Goal: Information Seeking & Learning: Compare options

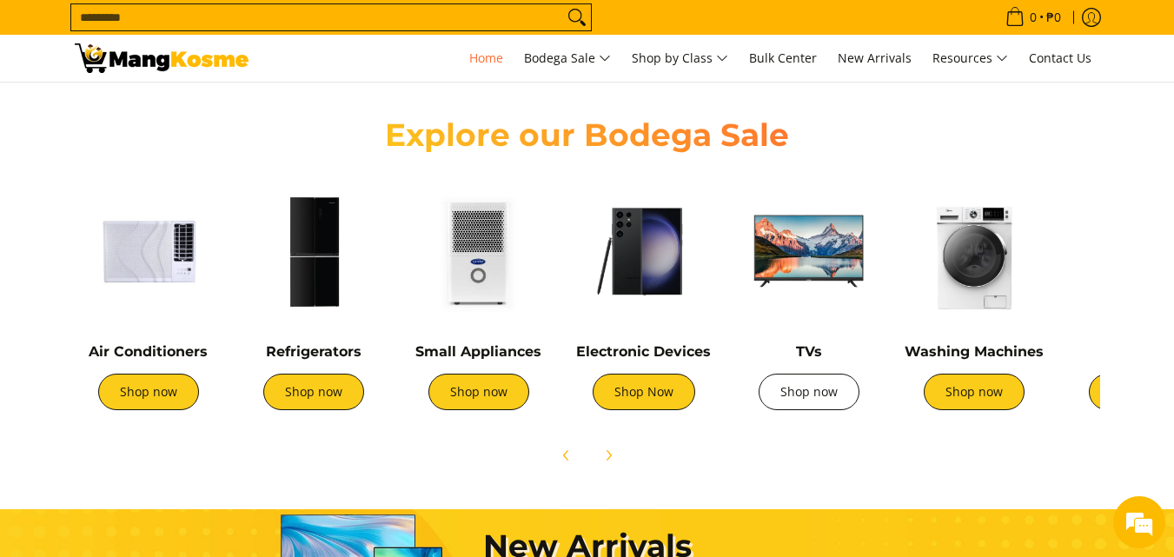
scroll to position [0, 691]
click at [825, 398] on link "Shop now" at bounding box center [809, 392] width 101 height 37
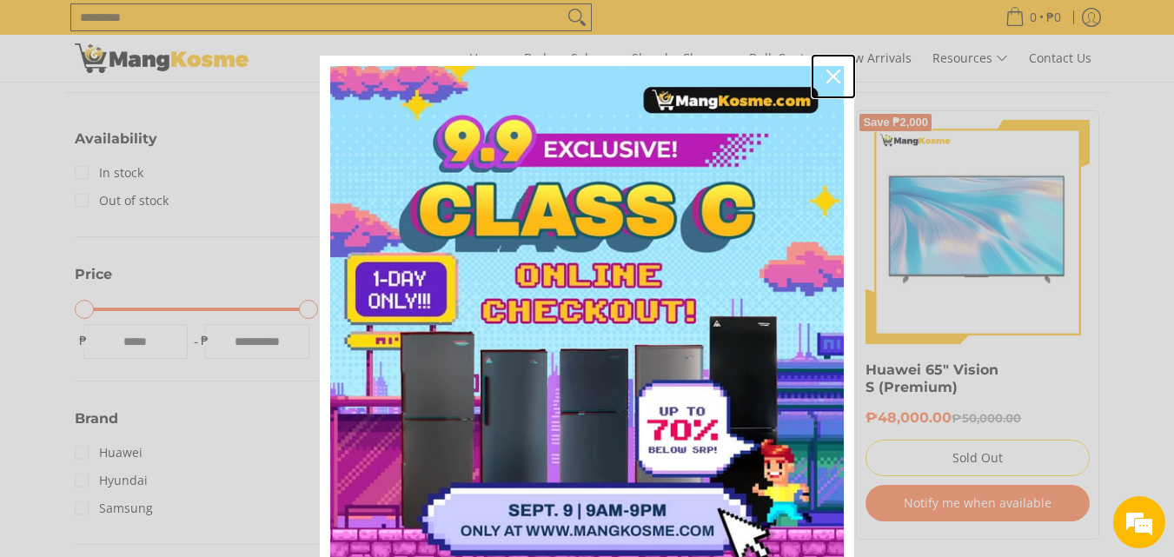
click at [827, 71] on icon "close icon" at bounding box center [834, 77] width 14 height 14
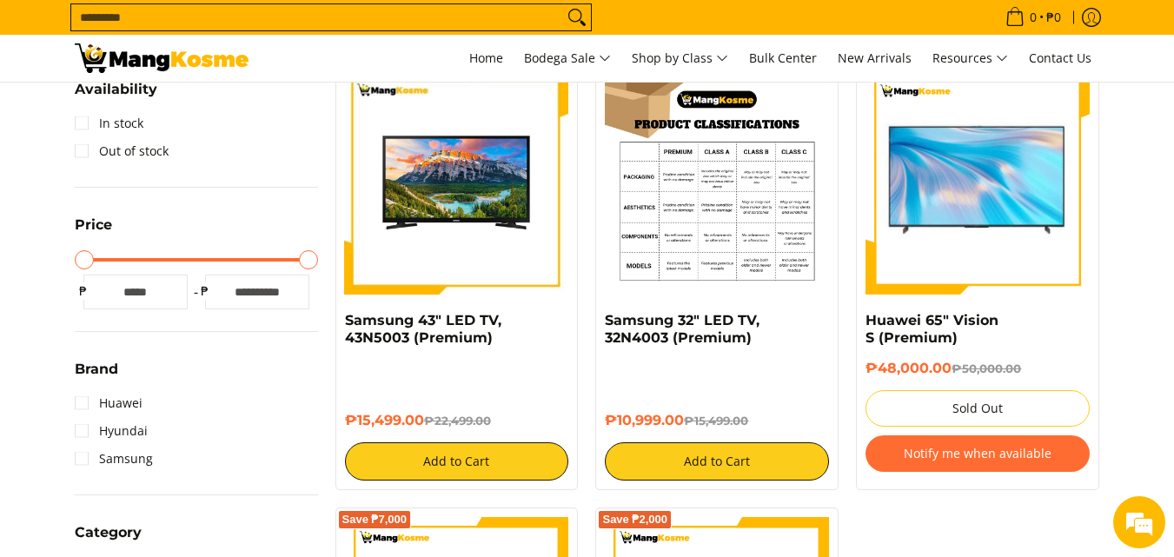
scroll to position [289, 0]
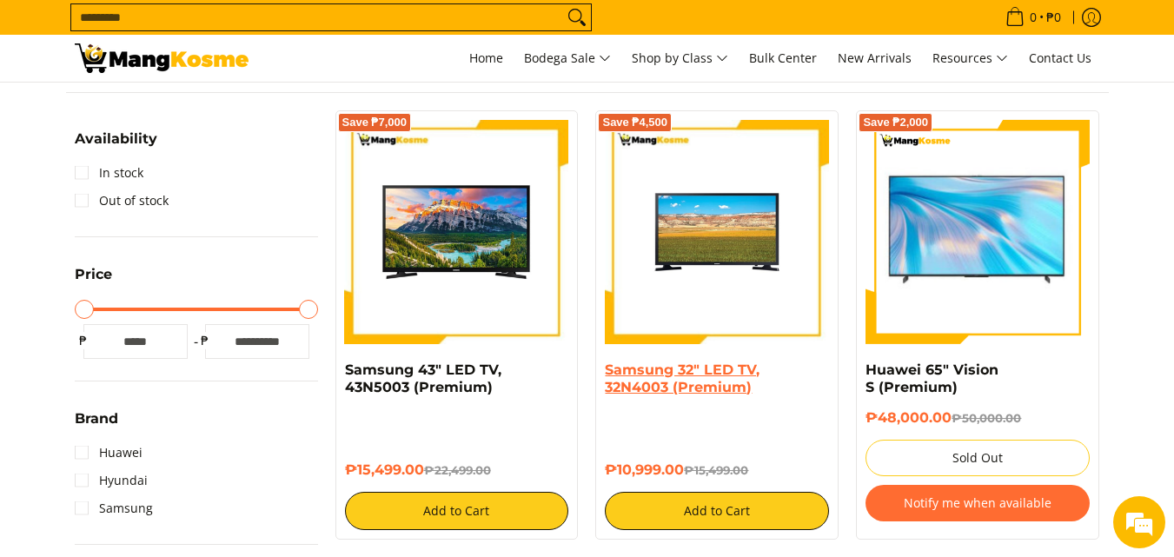
click at [720, 390] on link "Samsung 32" LED TV, 32N4003 (Premium)" at bounding box center [682, 379] width 155 height 34
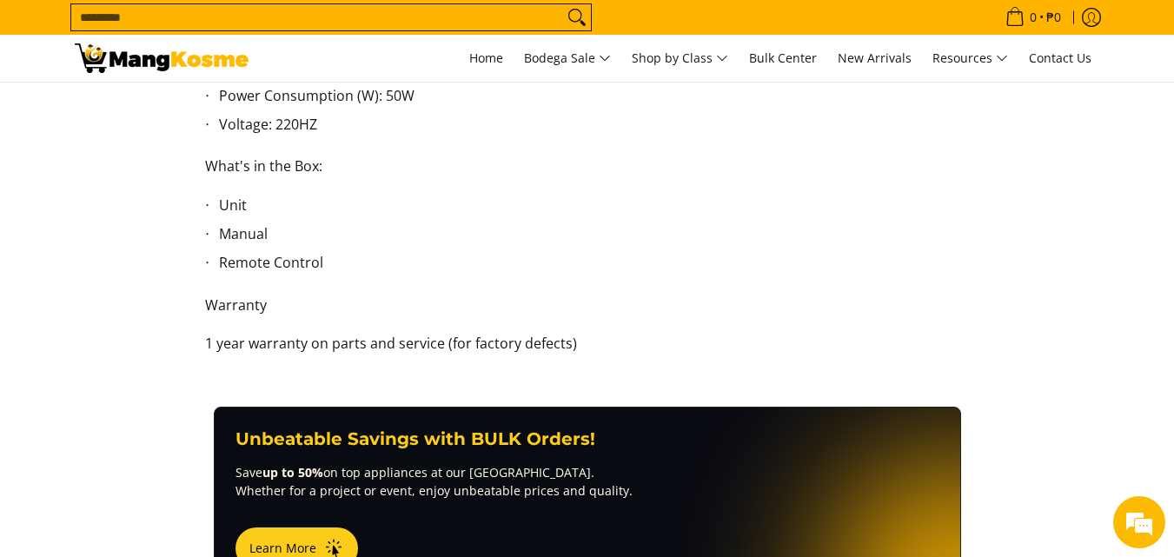
scroll to position [1449, 0]
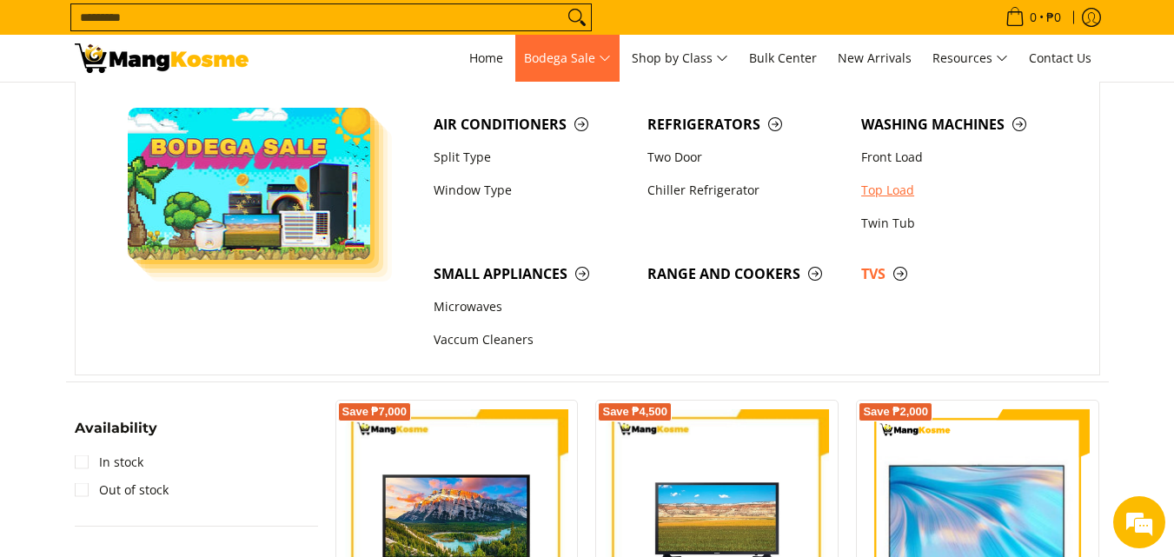
click at [903, 190] on link "Top Load" at bounding box center [960, 190] width 214 height 33
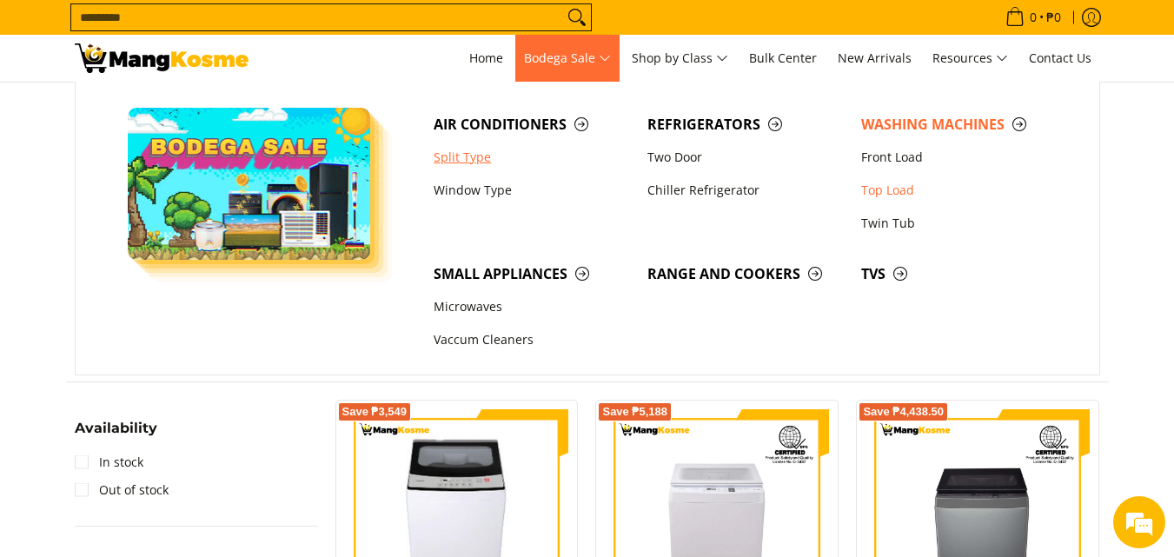
click at [468, 156] on link "Split Type" at bounding box center [532, 157] width 214 height 33
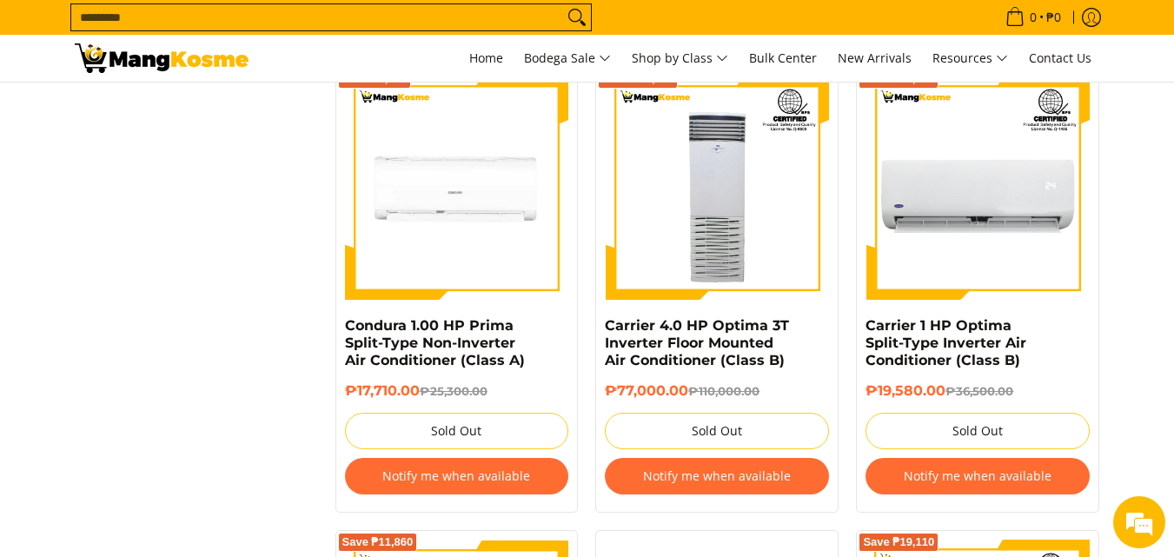
scroll to position [2357, 0]
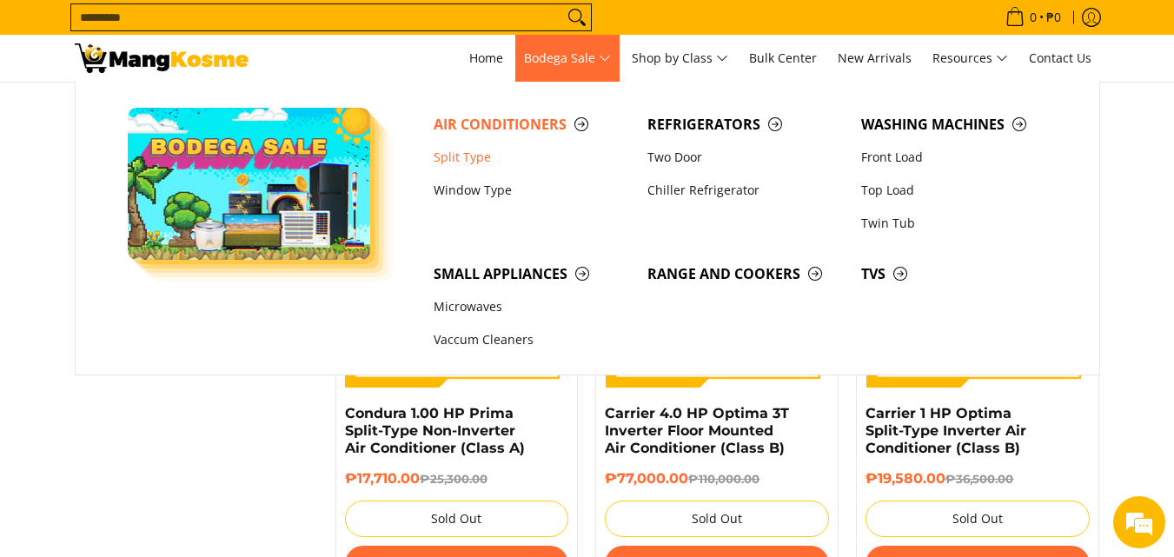
click at [550, 60] on span "Bodega Sale" at bounding box center [567, 59] width 87 height 22
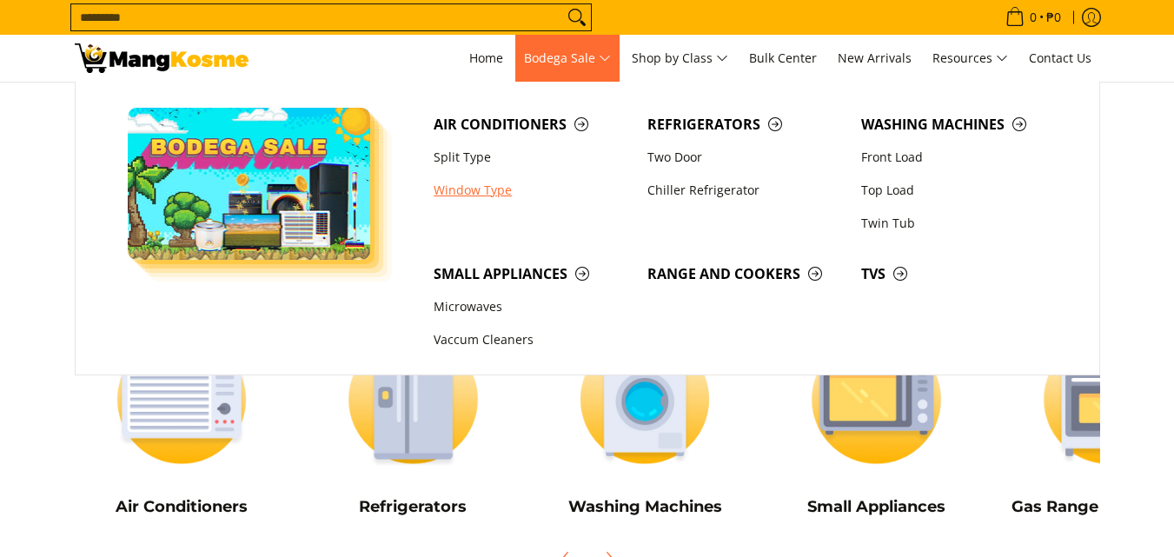
click at [500, 189] on link "Window Type" at bounding box center [532, 190] width 214 height 33
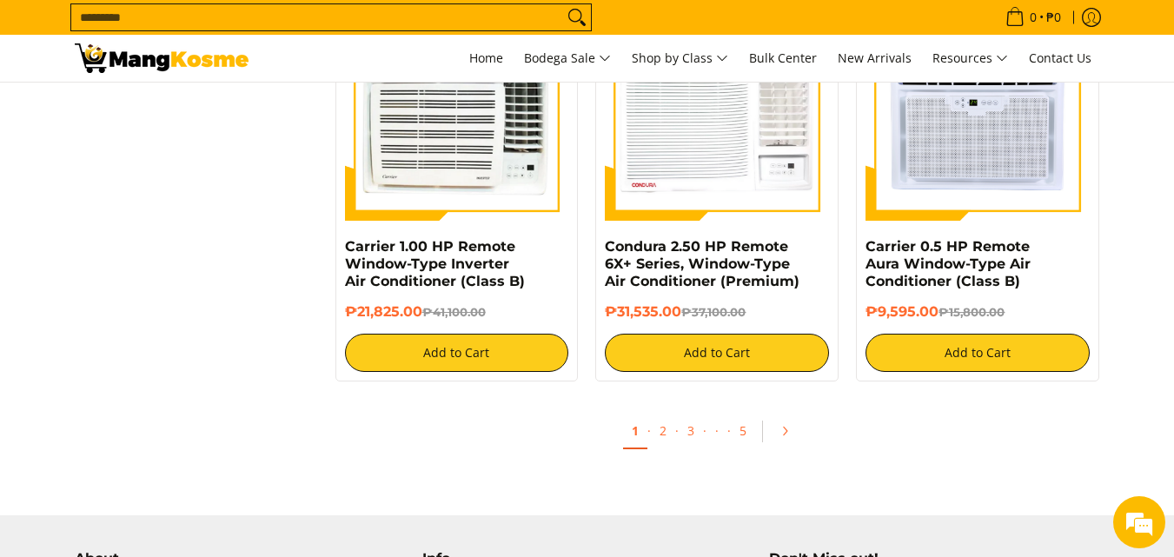
scroll to position [3188, 0]
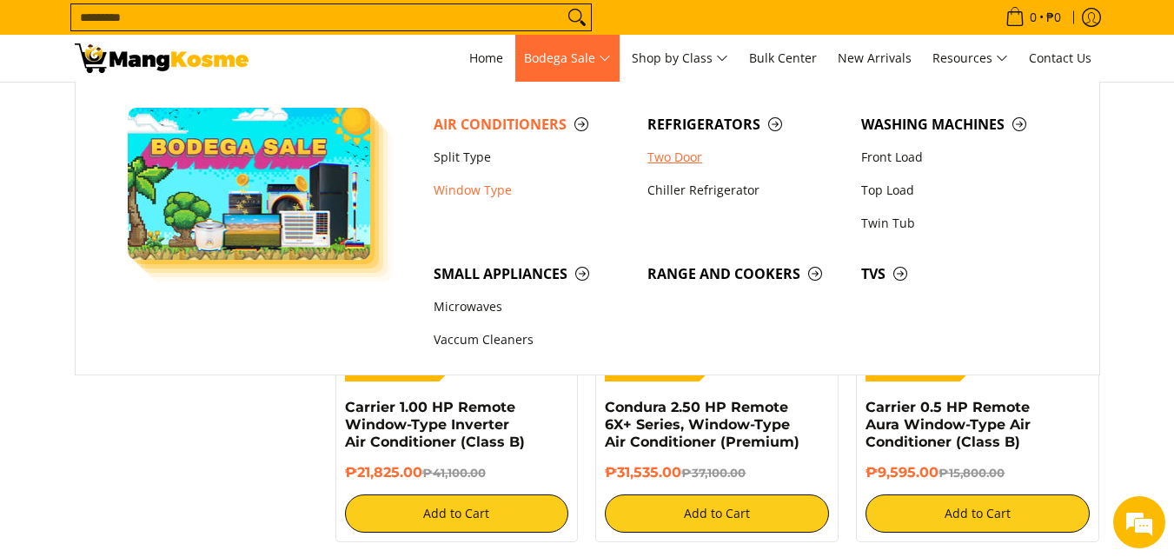
click at [682, 161] on link "Two Door" at bounding box center [746, 157] width 214 height 33
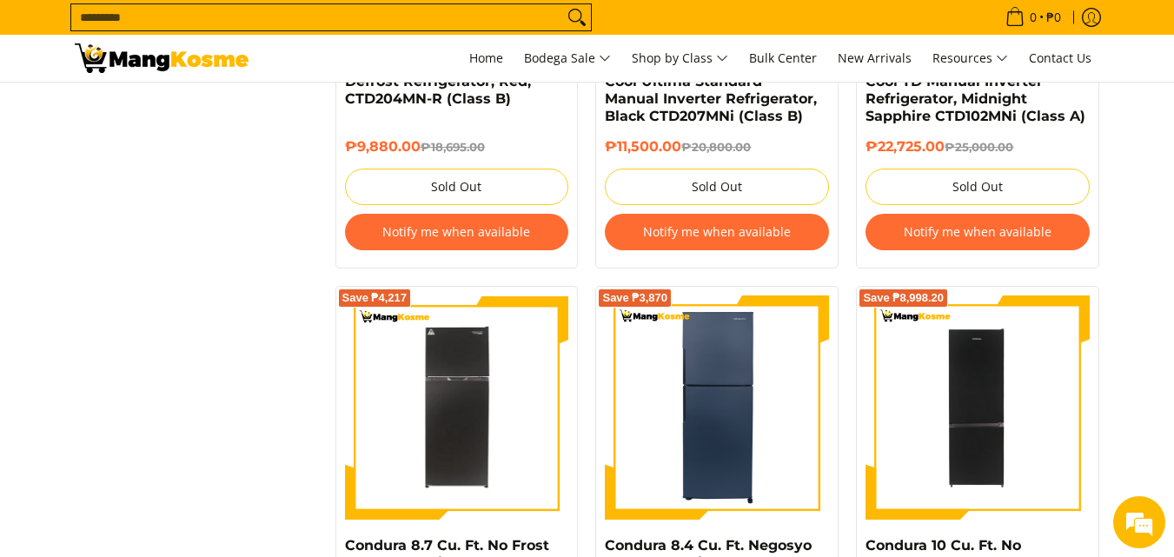
scroll to position [3042, 0]
